Goal: Information Seeking & Learning: Learn about a topic

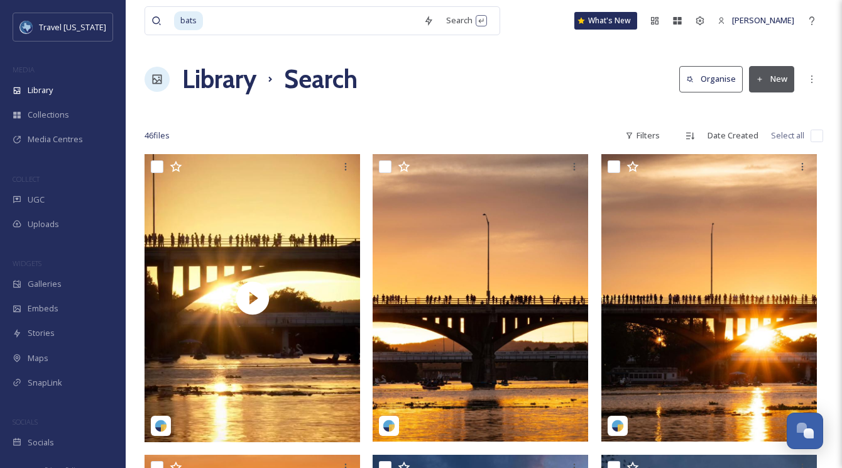
scroll to position [2819, 0]
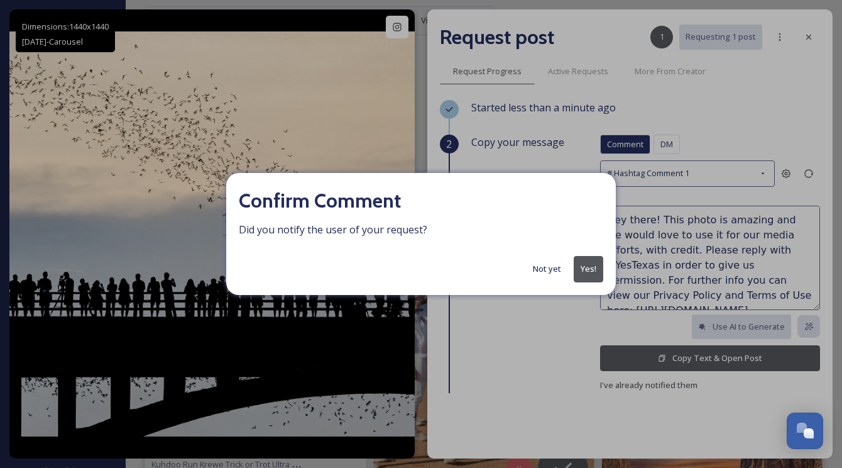
click at [589, 266] on button "Yes!" at bounding box center [589, 269] width 30 height 26
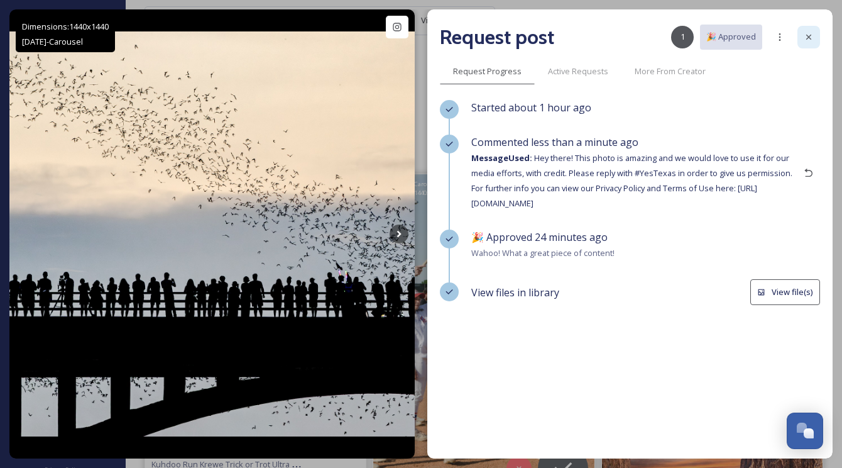
click at [806, 34] on icon at bounding box center [809, 37] width 10 height 10
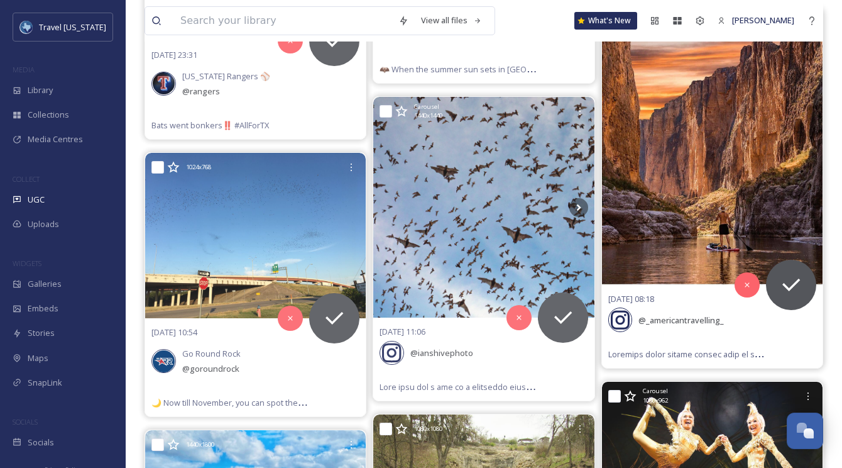
scroll to position [731, 0]
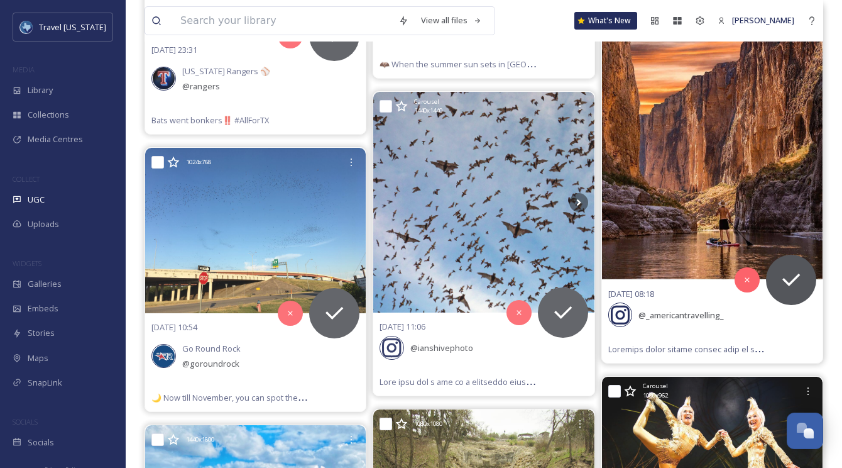
click at [657, 149] on img at bounding box center [712, 142] width 221 height 276
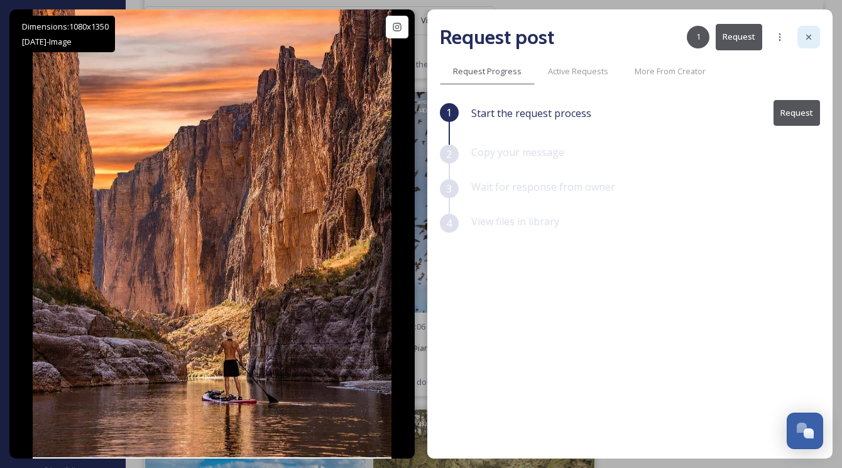
click at [810, 39] on icon at bounding box center [808, 37] width 5 height 5
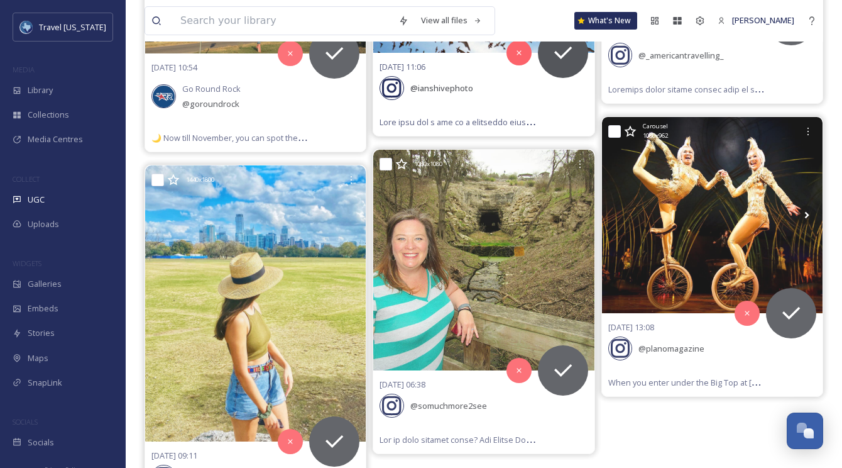
scroll to position [1070, 0]
